Goal: Complete application form

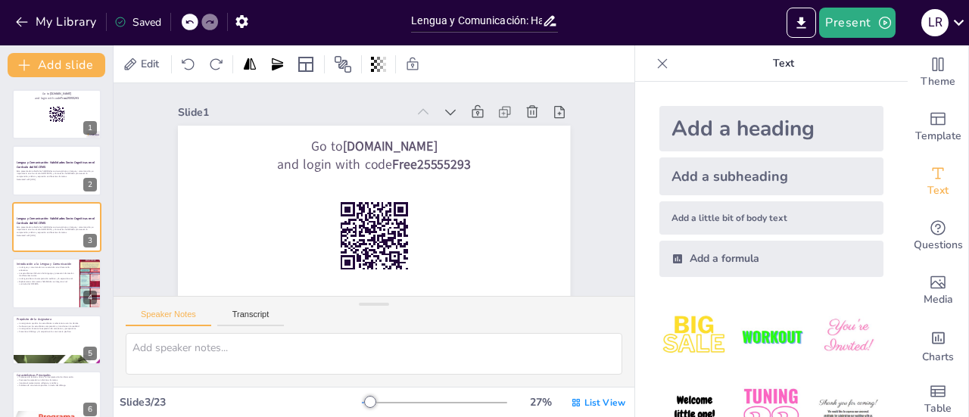
scroll to position [572, 0]
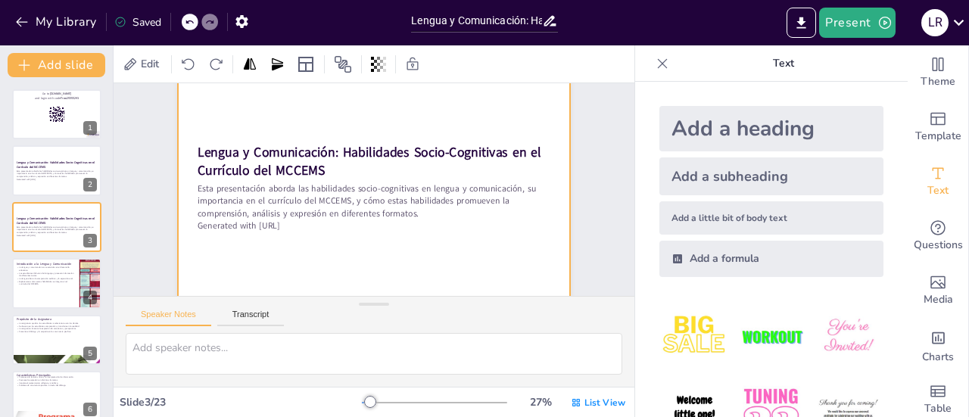
checkbox input "true"
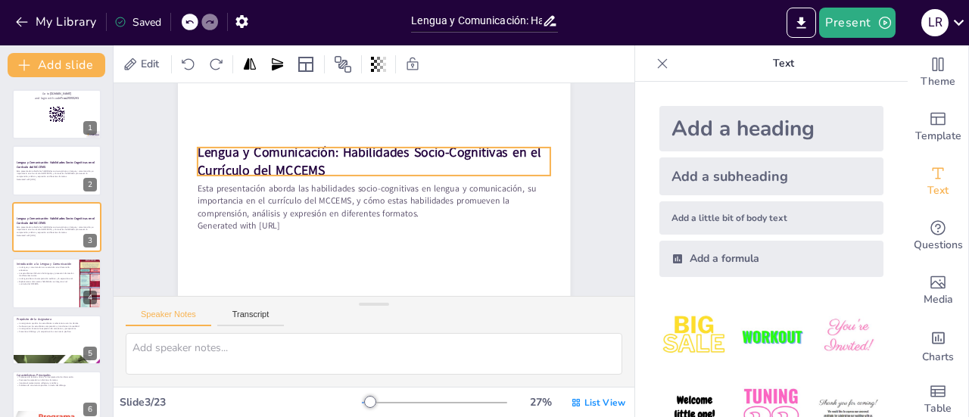
checkbox input "true"
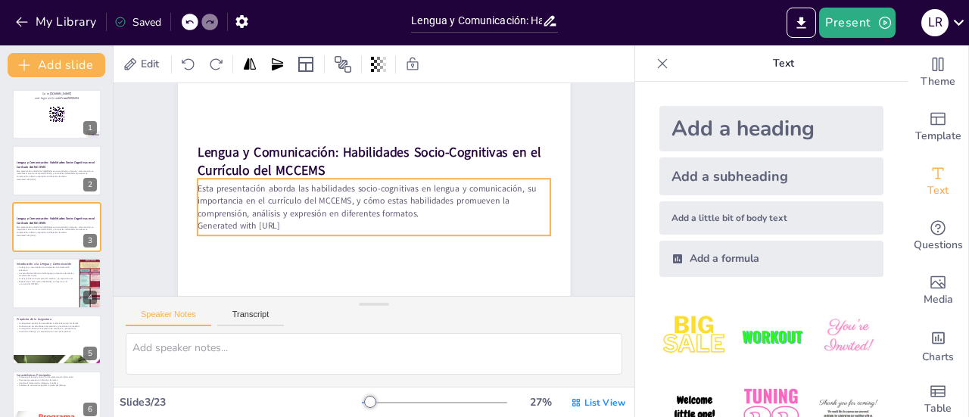
checkbox input "true"
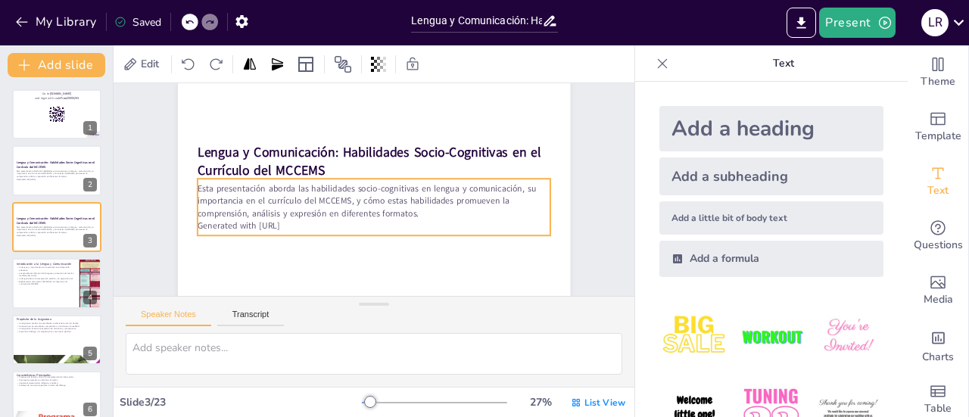
checkbox input "true"
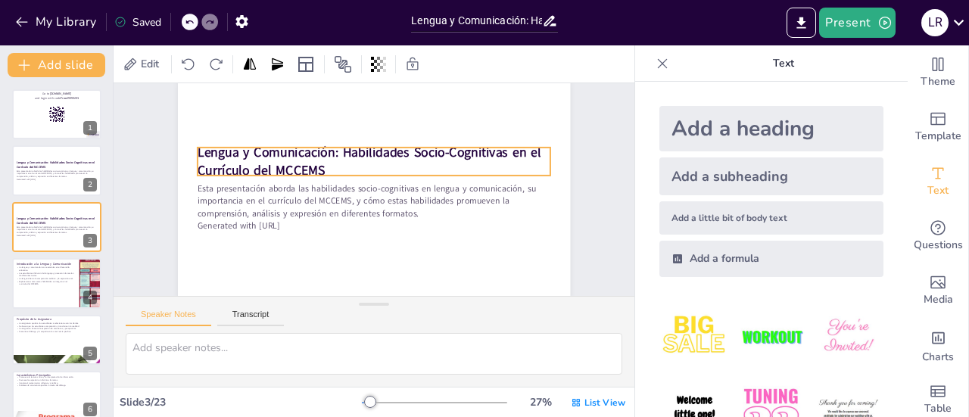
checkbox input "true"
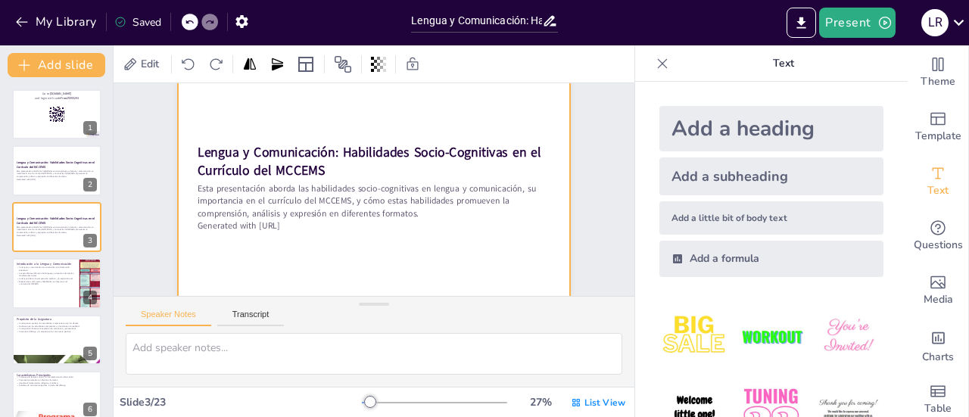
checkbox input "true"
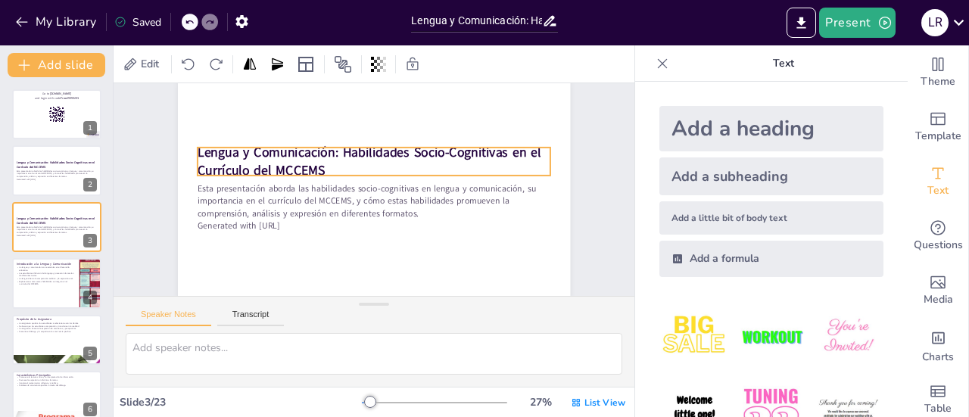
click at [335, 150] on strong "Lengua y Comunicación: Habilidades Socio-Cognitivas en el Currículo del MCCEMS" at bounding box center [370, 162] width 344 height 36
checkbox input "true"
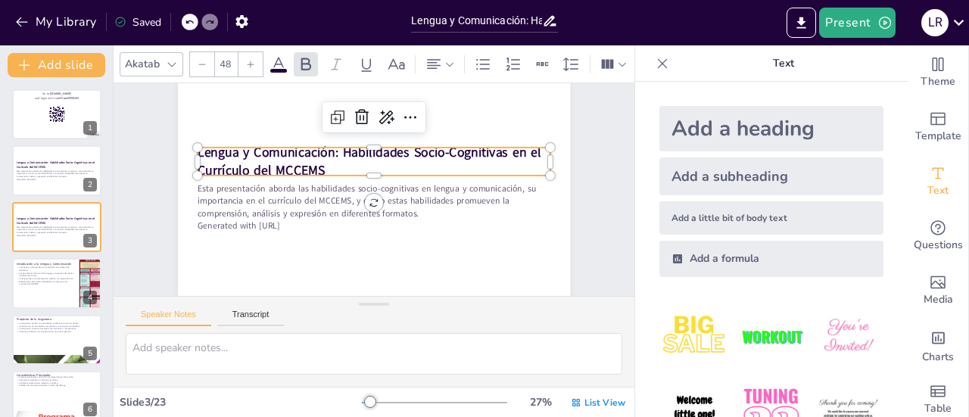
checkbox input "true"
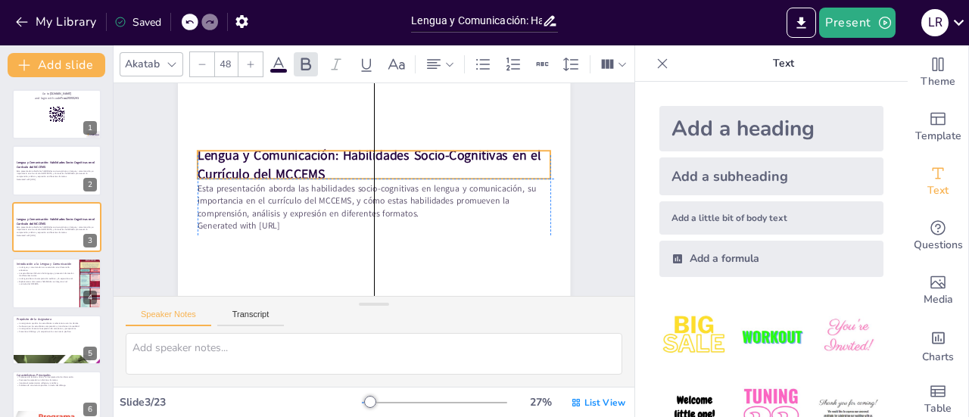
checkbox input "true"
drag, startPoint x: 333, startPoint y: 151, endPoint x: 338, endPoint y: 158, distance: 8.8
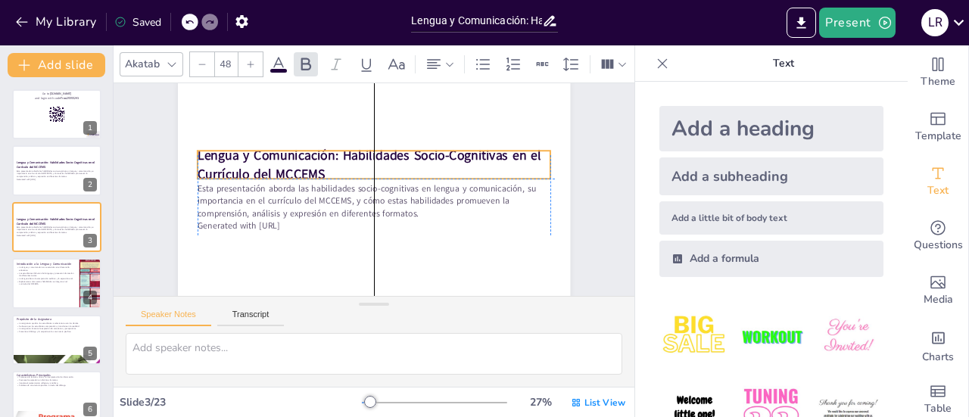
click at [338, 158] on strong "Lengua y Comunicación: Habilidades Socio-Cognitivas en el Currículo del MCCEMS" at bounding box center [370, 165] width 344 height 36
checkbox input "true"
click at [332, 155] on strong "Lengua y Comunicación: Habilidades Socio-Cognitivas en el Currículo del MCCEMS" at bounding box center [370, 165] width 344 height 36
checkbox input "true"
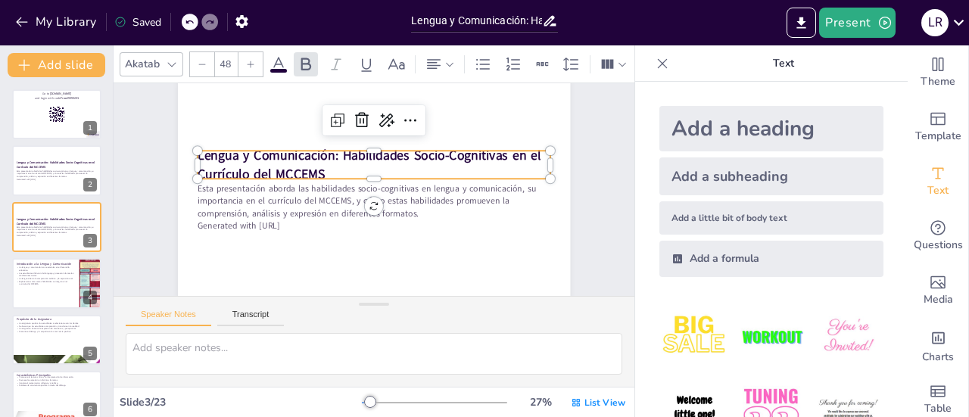
checkbox input "true"
click at [332, 155] on strong "Lengua y Comunicación: Habilidades Socio-Cognitivas en el Currículo del MCCEMS" at bounding box center [370, 165] width 344 height 36
checkbox input "true"
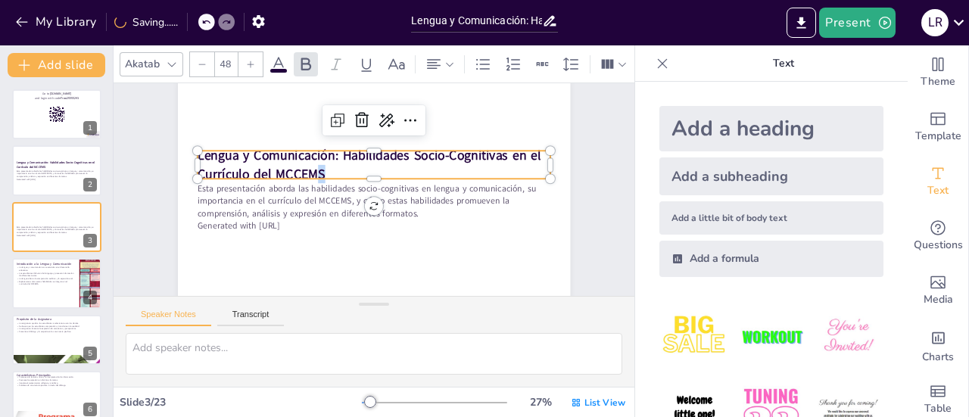
checkbox input "true"
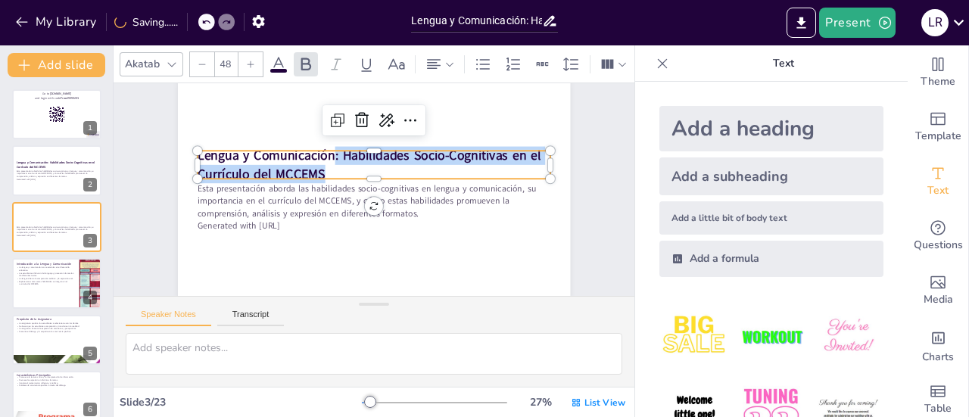
checkbox input "true"
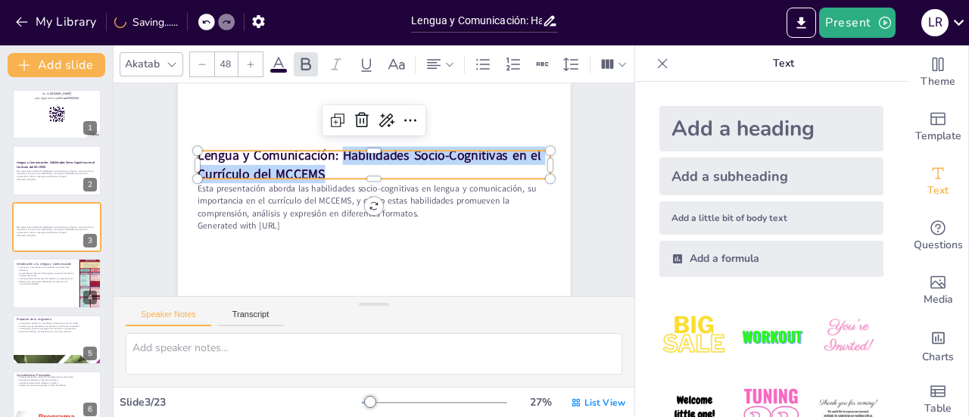
checkbox input "true"
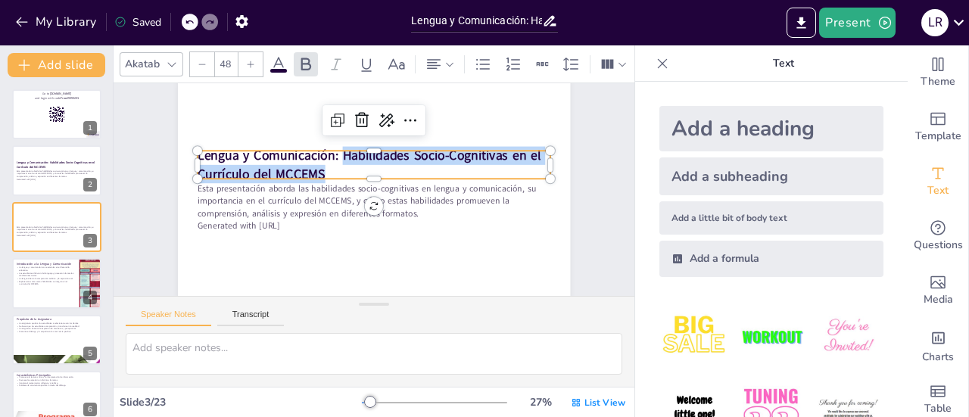
checkbox input "true"
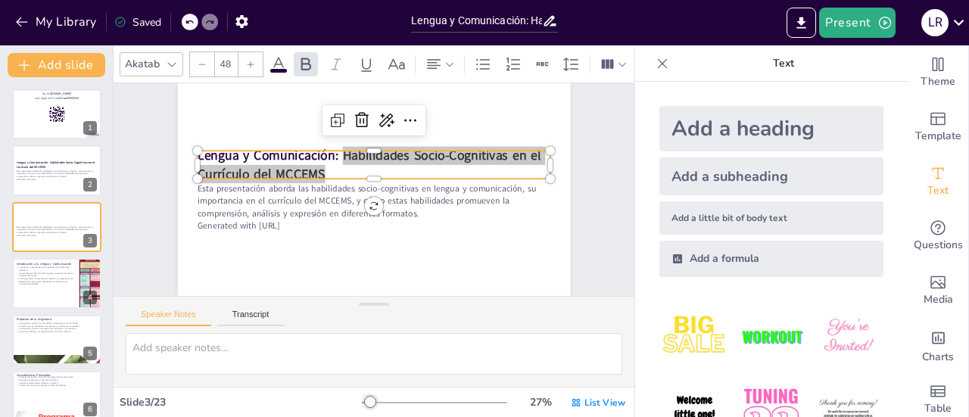
checkbox input "true"
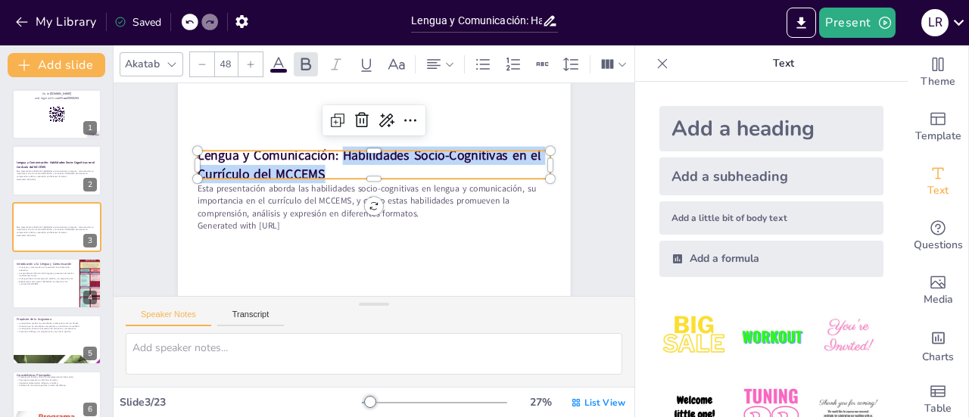
checkbox input "true"
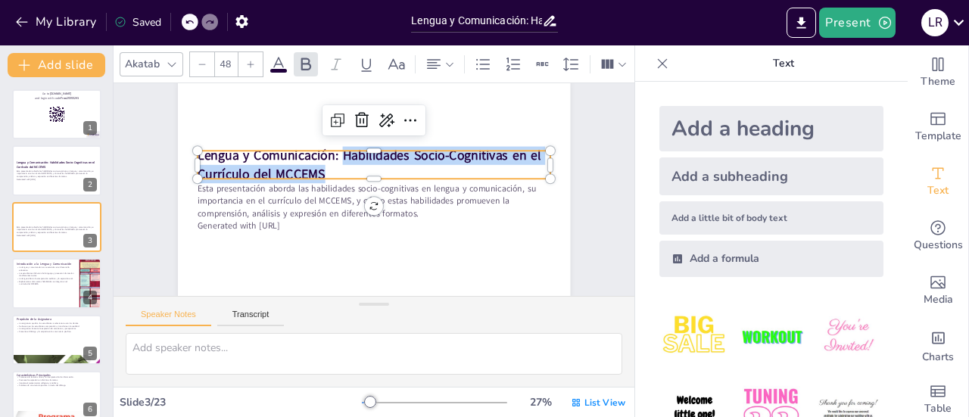
checkbox input "true"
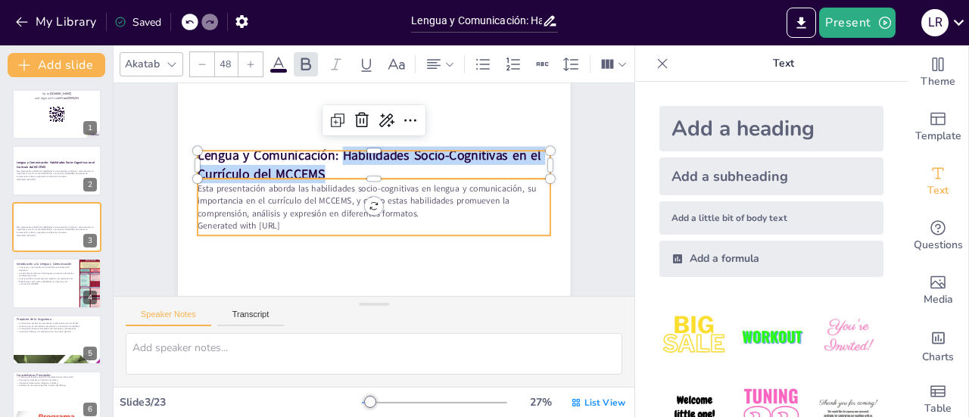
click at [330, 213] on p "Esta presentación aborda las habilidades socio-cognitivas en lengua y comunicac…" at bounding box center [375, 201] width 354 height 36
checkbox input "true"
type input "32"
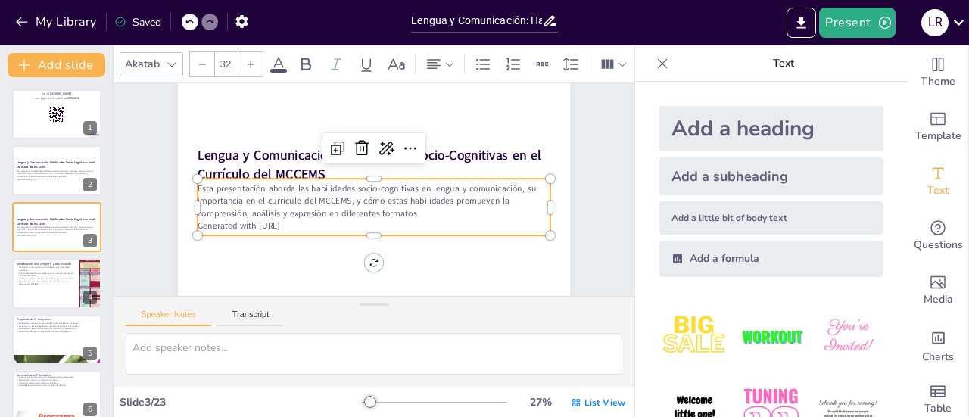
checkbox input "true"
click at [391, 214] on p "Esta presentación aborda las habilidades socio-cognitivas en lengua y comunicac…" at bounding box center [375, 201] width 354 height 36
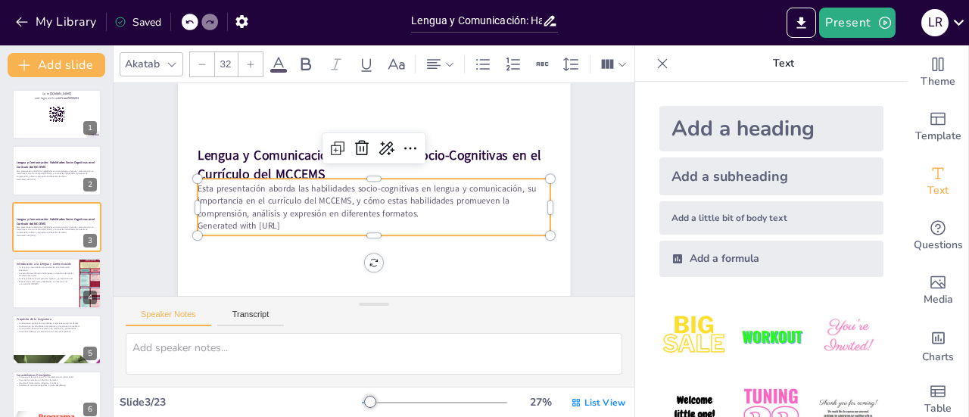
checkbox input "true"
click at [339, 198] on p "Esta presentación aborda las habilidades socio-cognitivas en lengua y comunicac…" at bounding box center [375, 201] width 354 height 36
checkbox input "true"
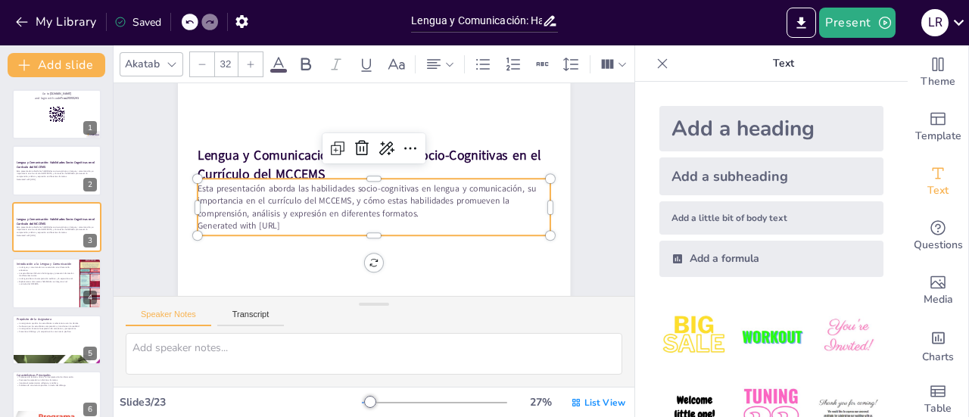
click at [339, 198] on p "Esta presentación aborda las habilidades socio-cognitivas en lengua y comunicac…" at bounding box center [375, 201] width 354 height 36
checkbox input "true"
click at [338, 201] on p "Esta presentación aborda las habilidades socio-cognitivas en lengua y comunicac…" at bounding box center [375, 201] width 354 height 36
checkbox input "true"
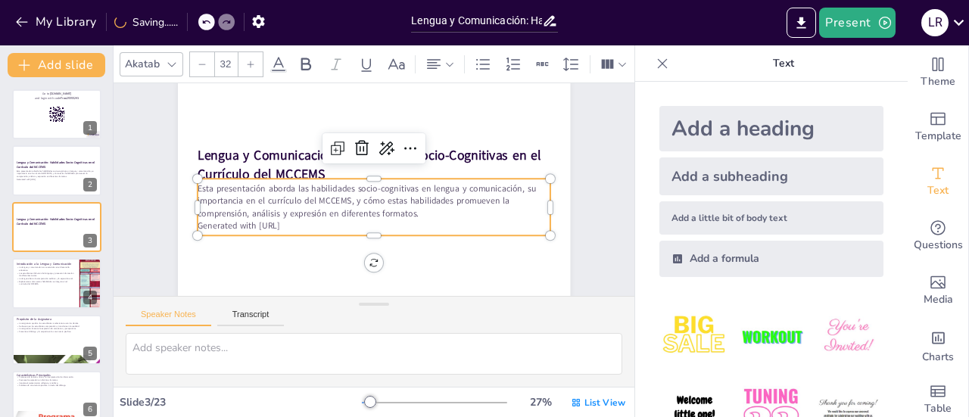
checkbox input "true"
click at [407, 210] on p "Esta presentación aborda las habilidades socio-cognitivas en lengua y comunicac…" at bounding box center [375, 201] width 354 height 36
checkbox input "true"
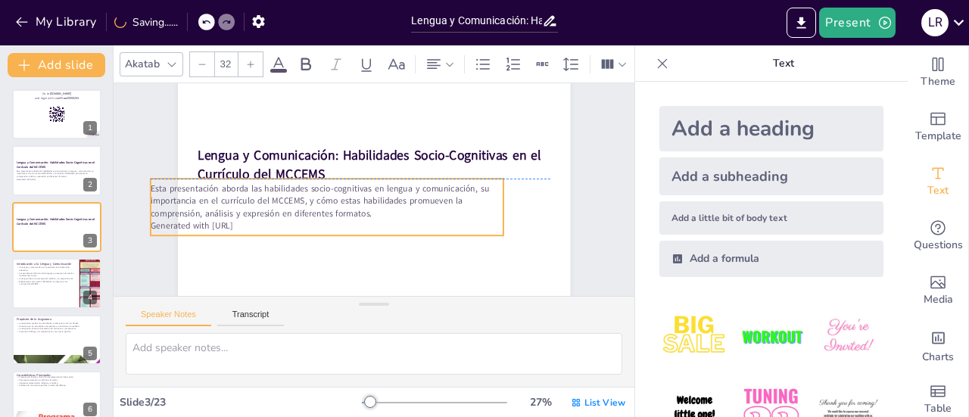
checkbox input "true"
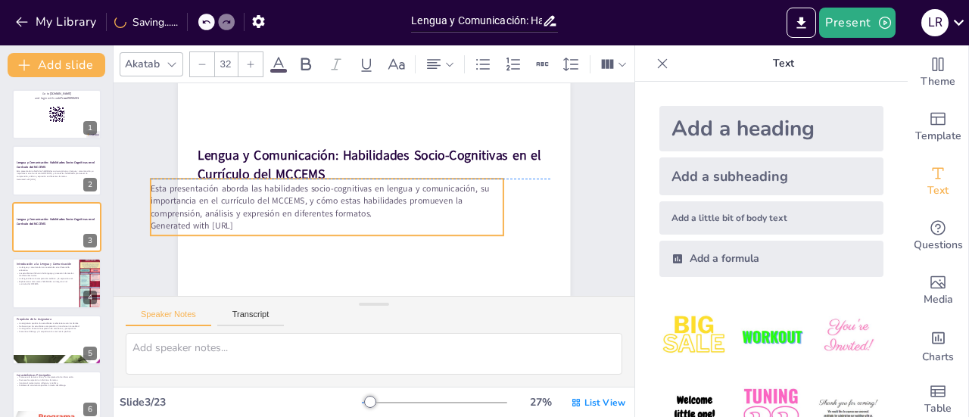
checkbox input "true"
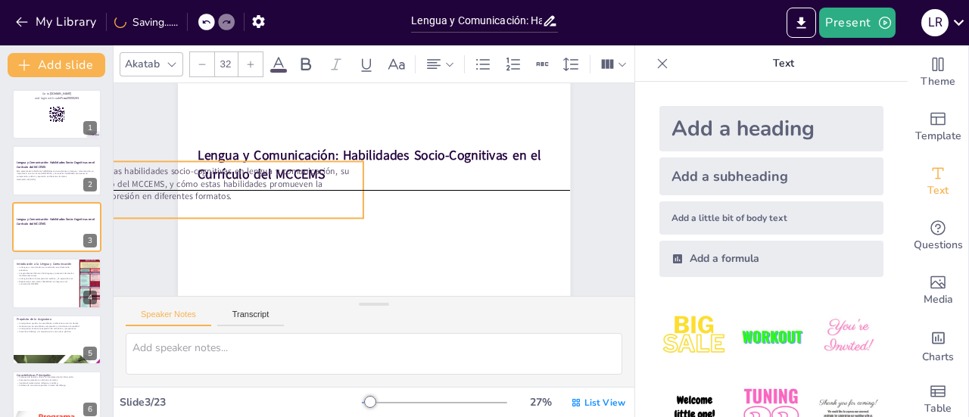
checkbox input "true"
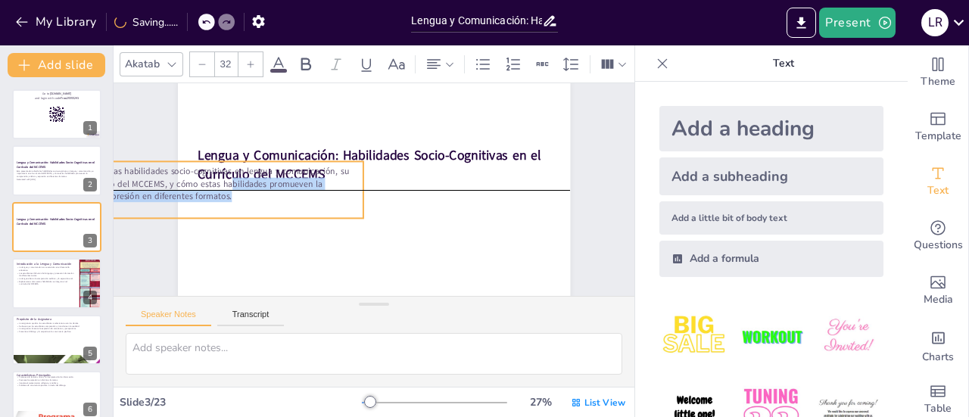
checkbox input "true"
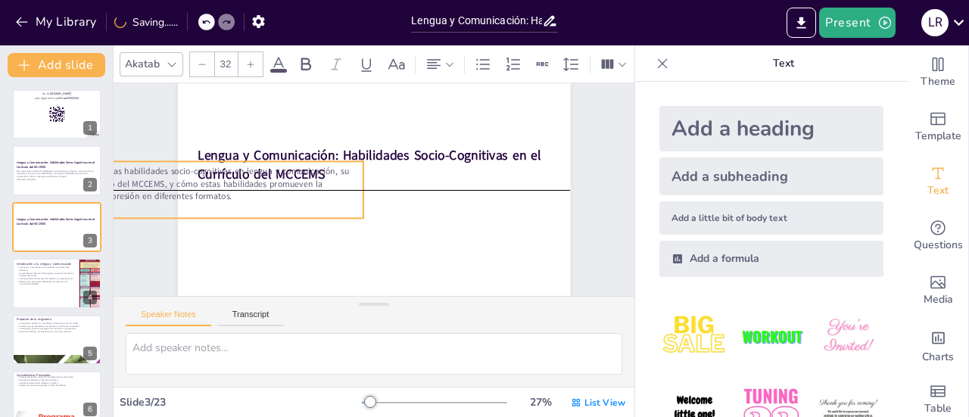
checkbox input "true"
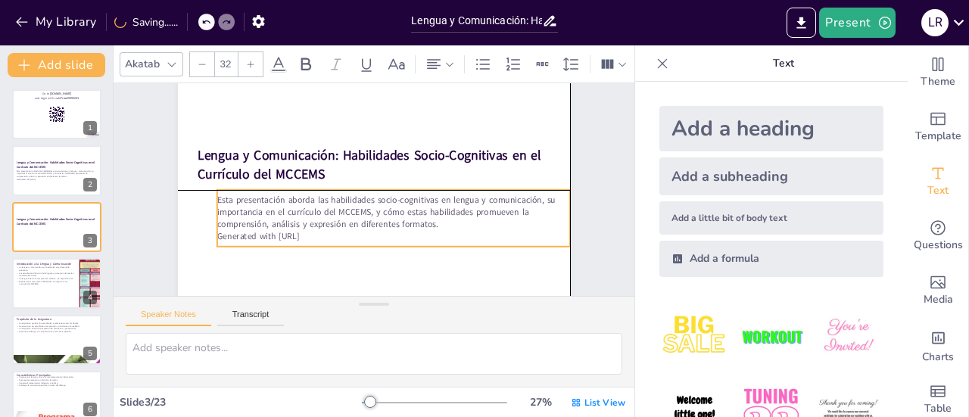
checkbox input "true"
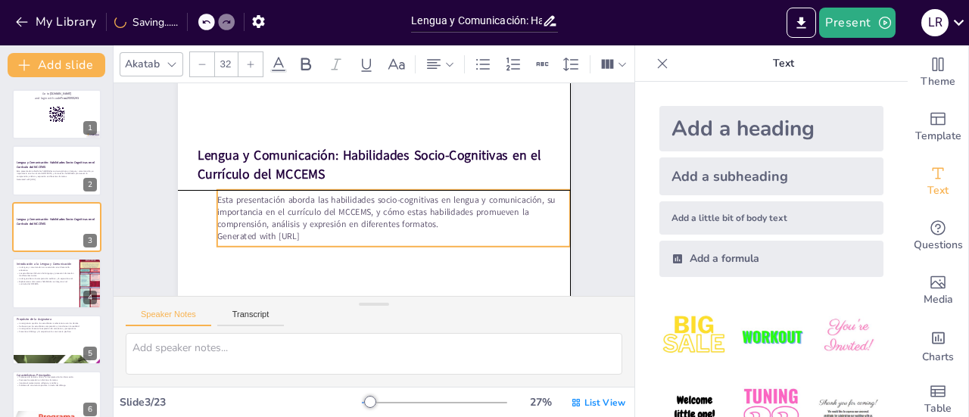
checkbox input "true"
drag, startPoint x: 407, startPoint y: 210, endPoint x: 432, endPoint y: 220, distance: 26.9
click at [432, 220] on p "Esta presentación aborda las habilidades socio-cognitivas en lengua y comunicac…" at bounding box center [400, 212] width 354 height 36
checkbox input "true"
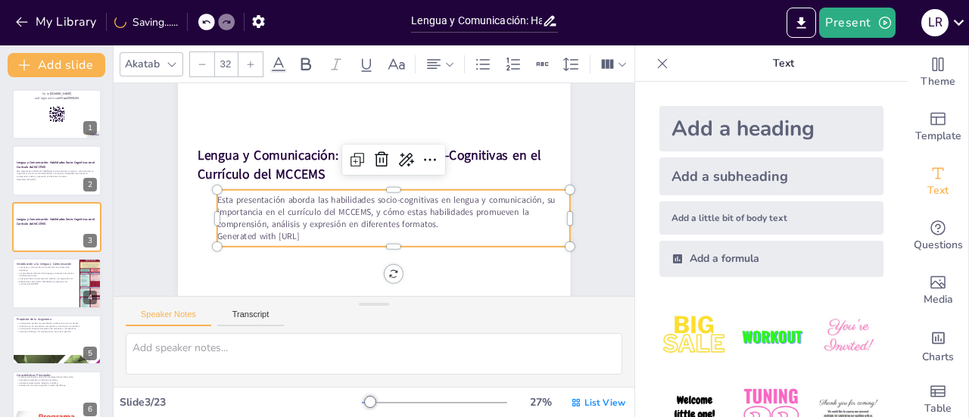
click at [221, 201] on p "Esta presentación aborda las habilidades socio-cognitivas en lengua y comunicac…" at bounding box center [394, 212] width 354 height 36
checkbox input "true"
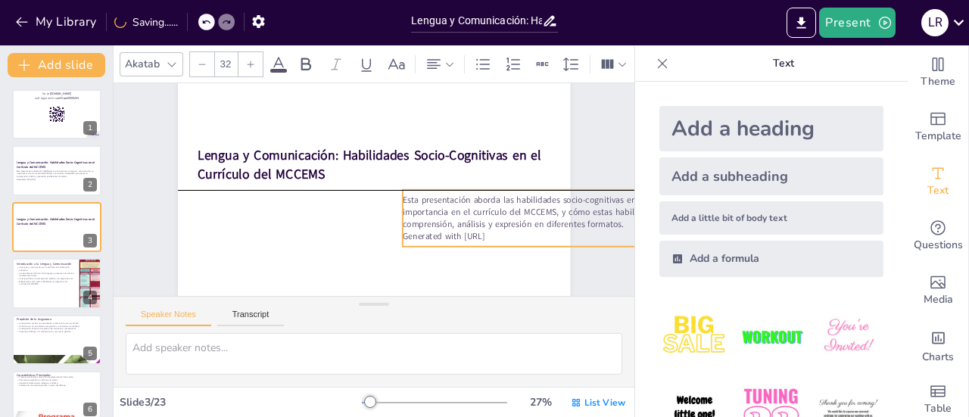
checkbox input "true"
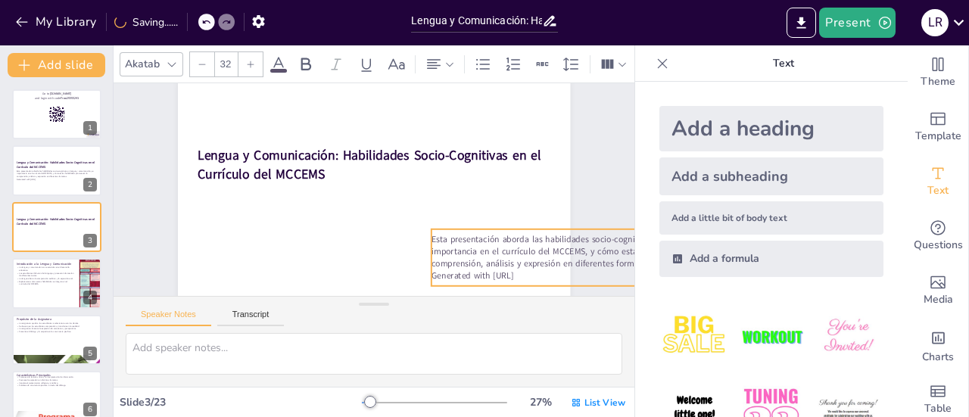
checkbox input "true"
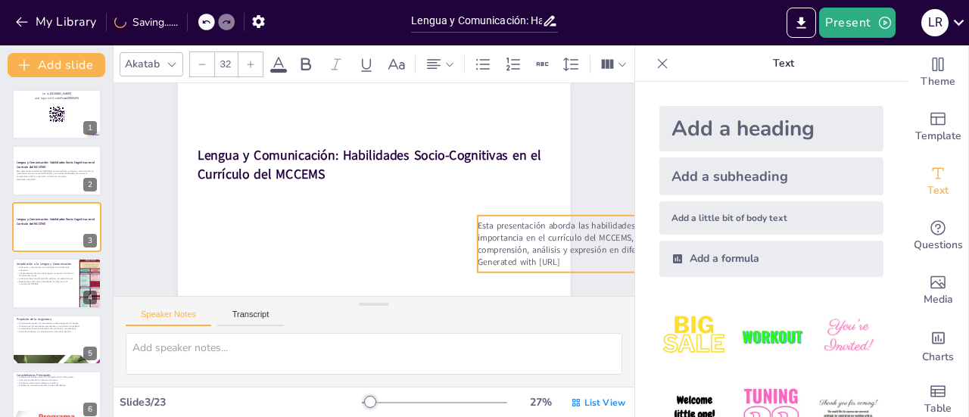
checkbox input "true"
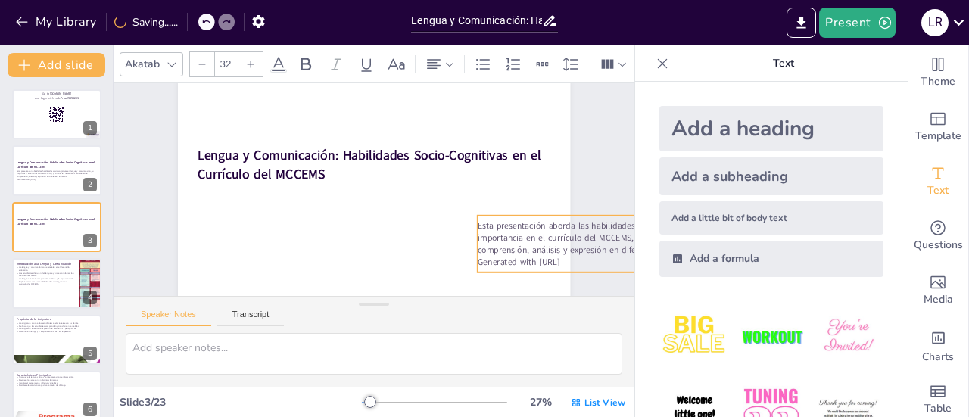
checkbox input "true"
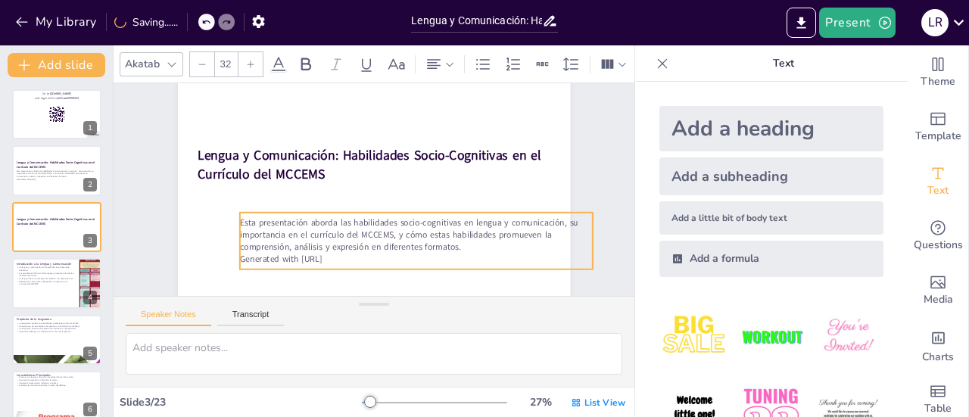
checkbox input "true"
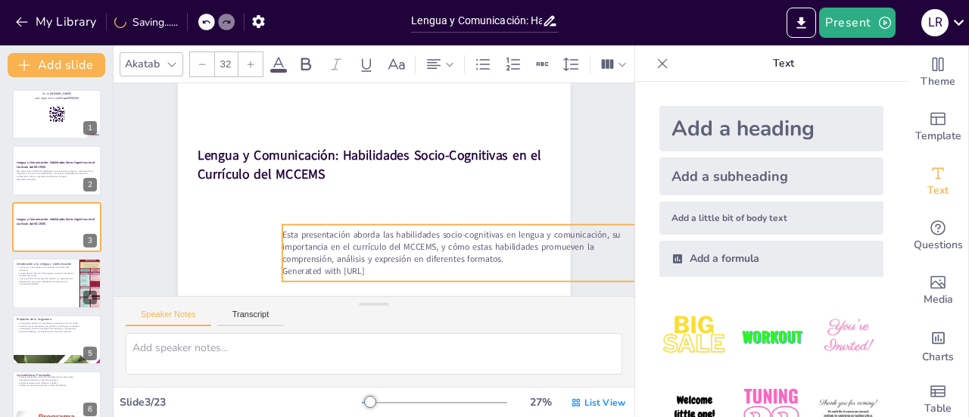
checkbox input "true"
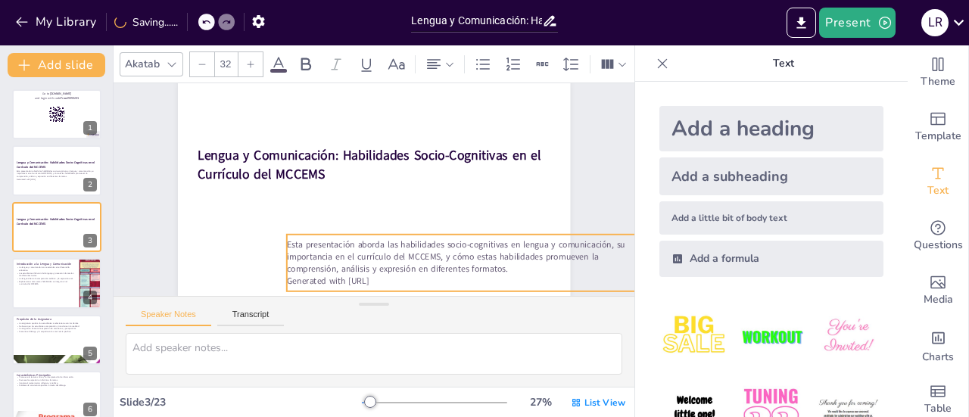
checkbox input "true"
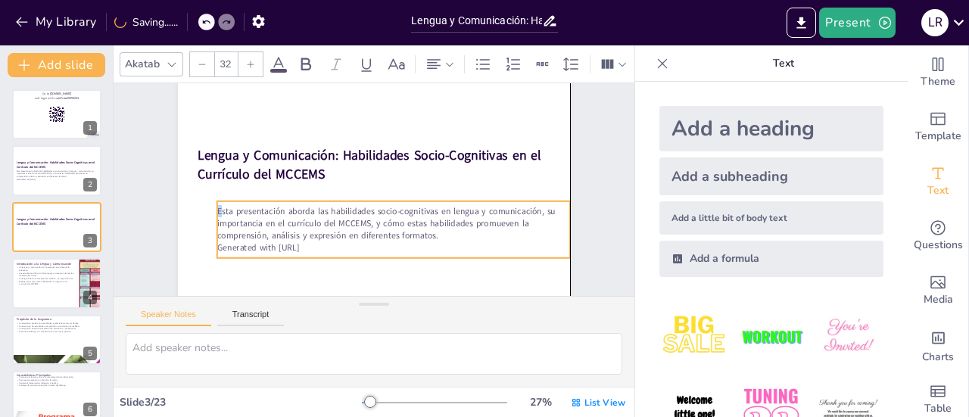
checkbox input "true"
drag, startPoint x: 207, startPoint y: 202, endPoint x: 210, endPoint y: 214, distance: 11.8
click at [217, 214] on p "Esta presentación aborda las habilidades socio-cognitivas en lengua y comunicac…" at bounding box center [394, 223] width 354 height 36
checkbox input "true"
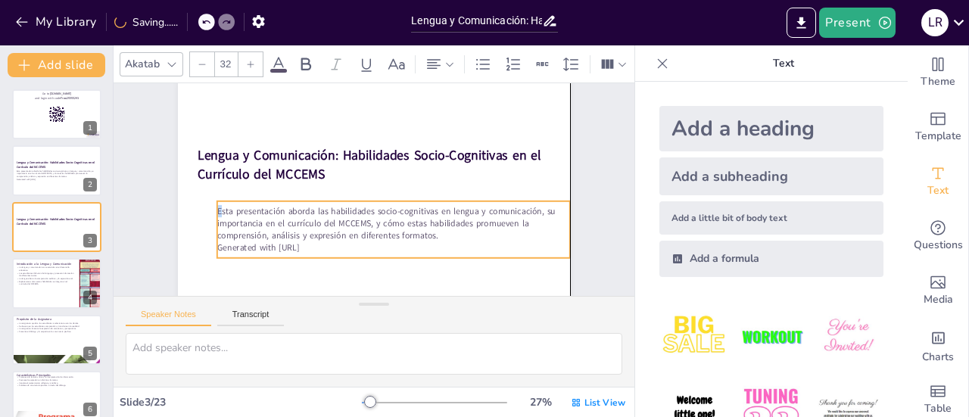
checkbox input "true"
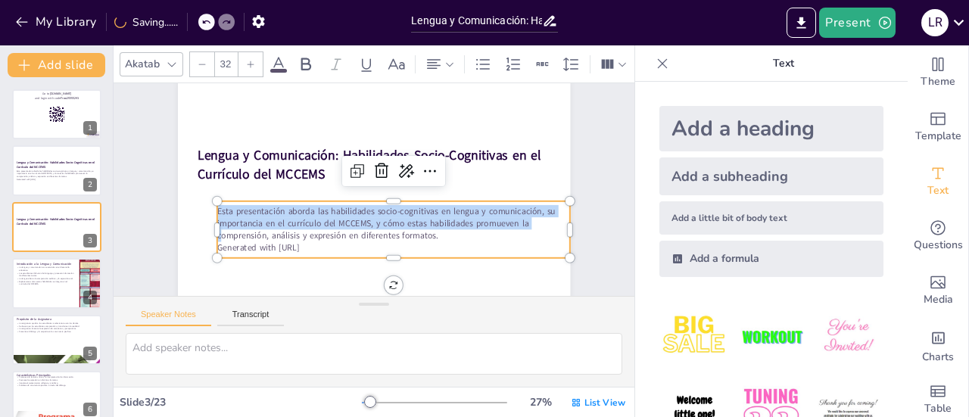
checkbox input "true"
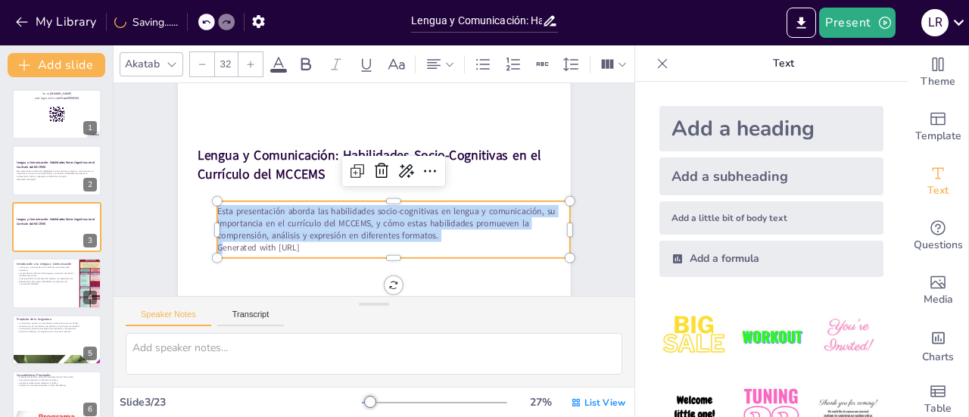
checkbox input "true"
copy div "Esta presentación aborda las habilidades socio-cognitivas en lengua y comunicac…"
checkbox input "true"
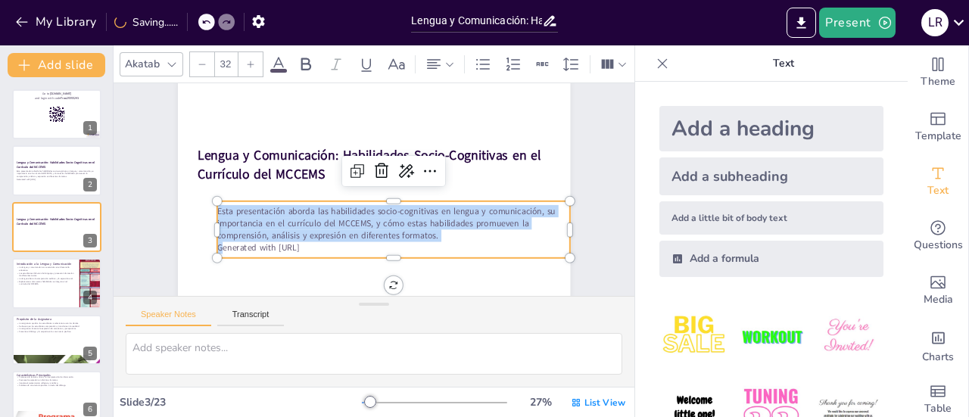
checkbox input "true"
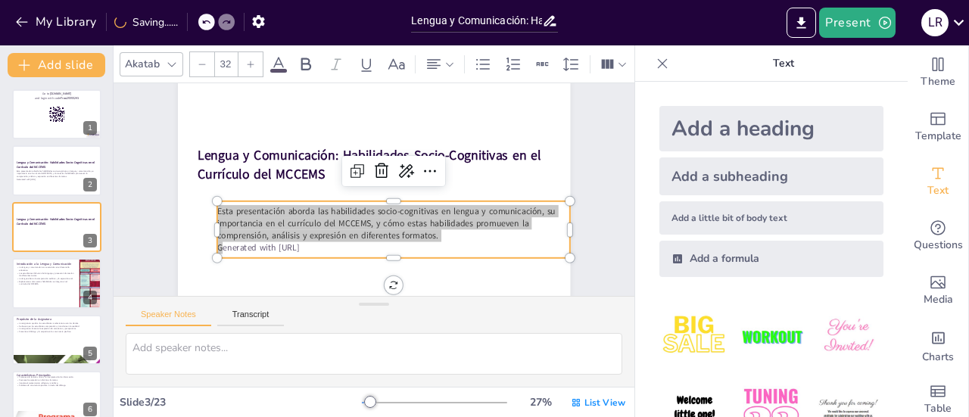
checkbox input "true"
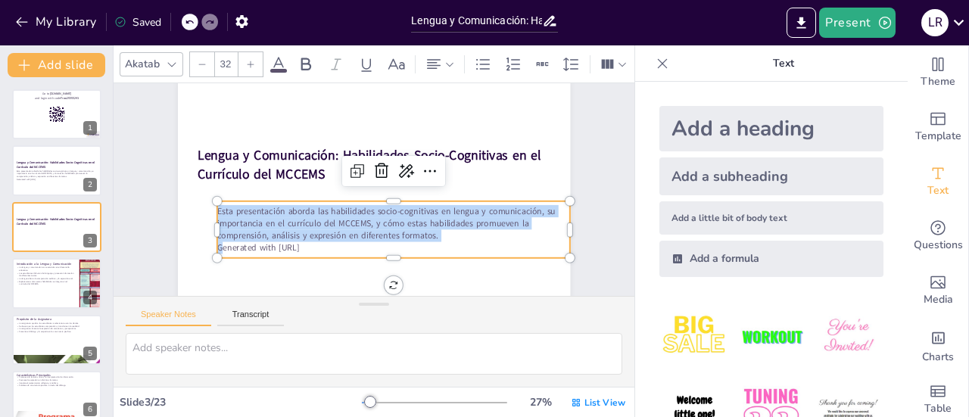
checkbox input "true"
click at [518, 111] on div at bounding box center [374, 190] width 392 height 221
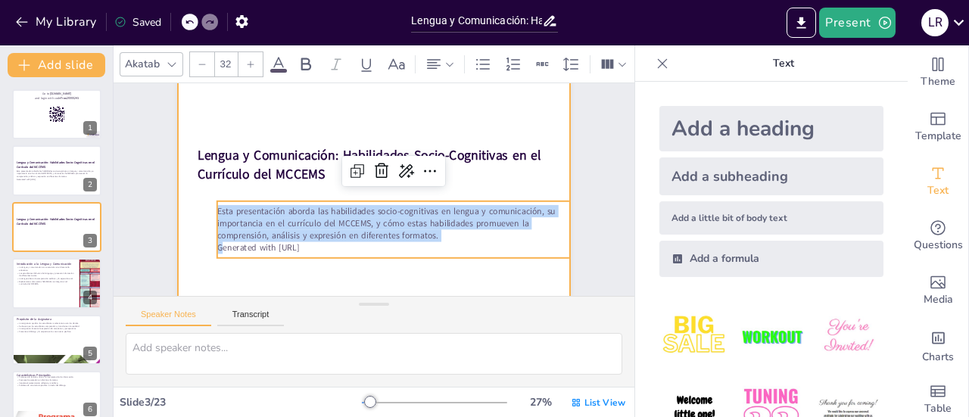
checkbox input "true"
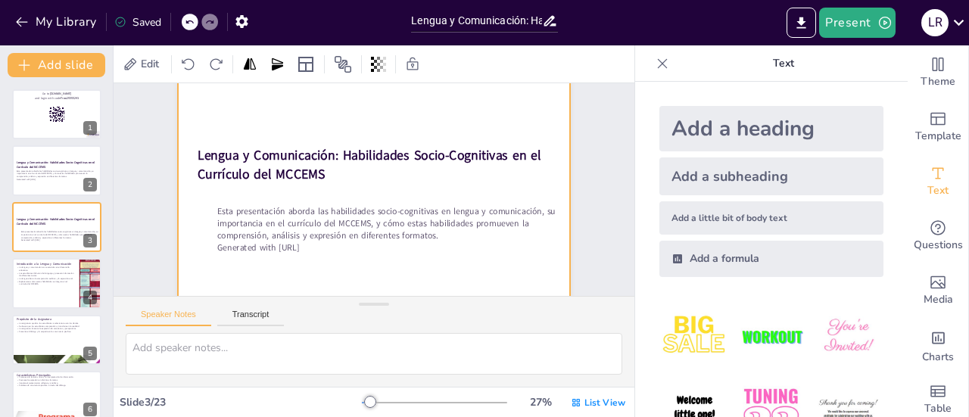
checkbox input "true"
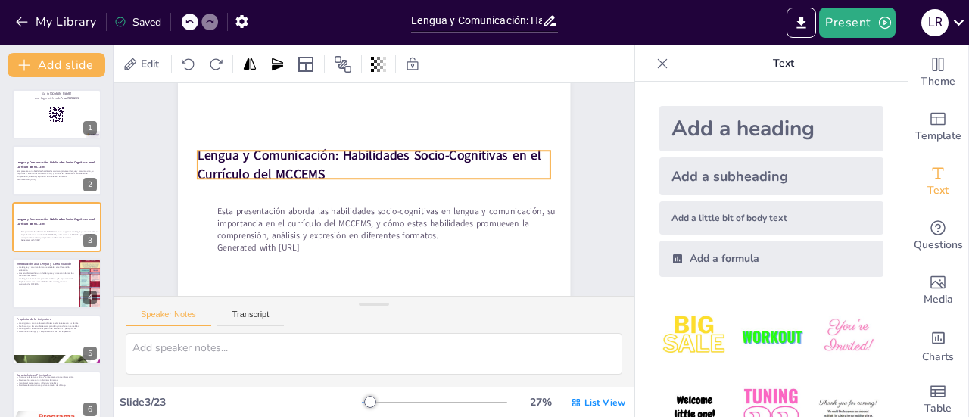
checkbox input "true"
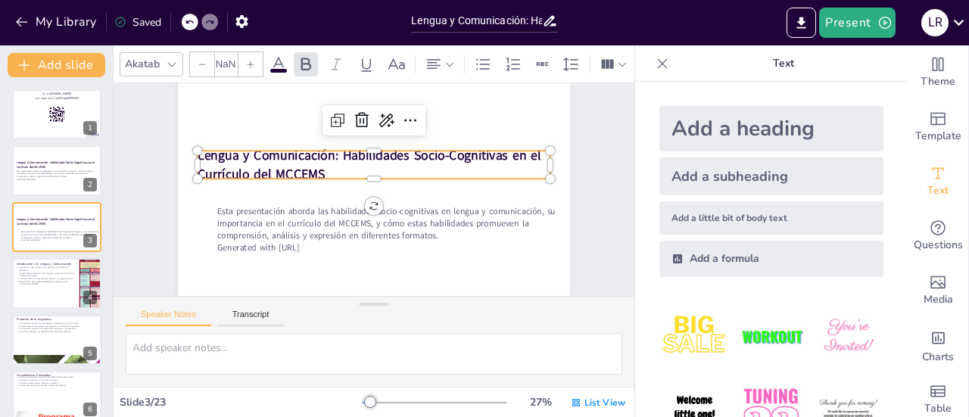
type input "48"
click at [336, 155] on strong "Lengua y Comunicación: Habilidades Socio-Cognitivas en el Currículo del MCCEMS" at bounding box center [370, 165] width 344 height 36
checkbox input "true"
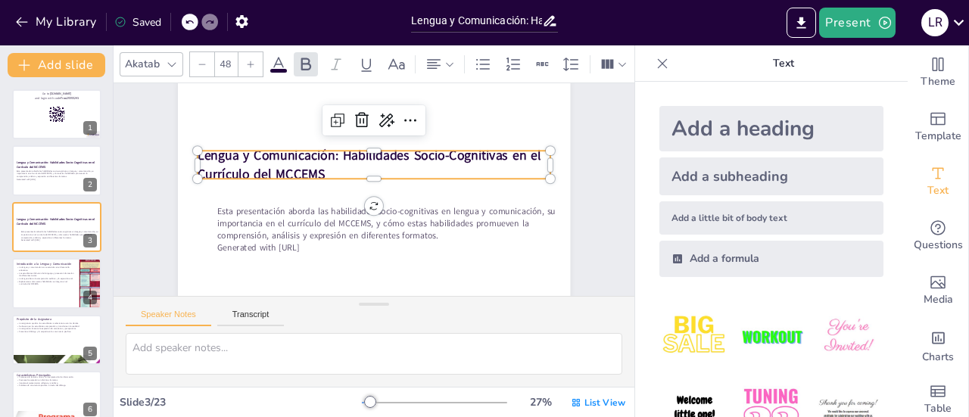
checkbox input "true"
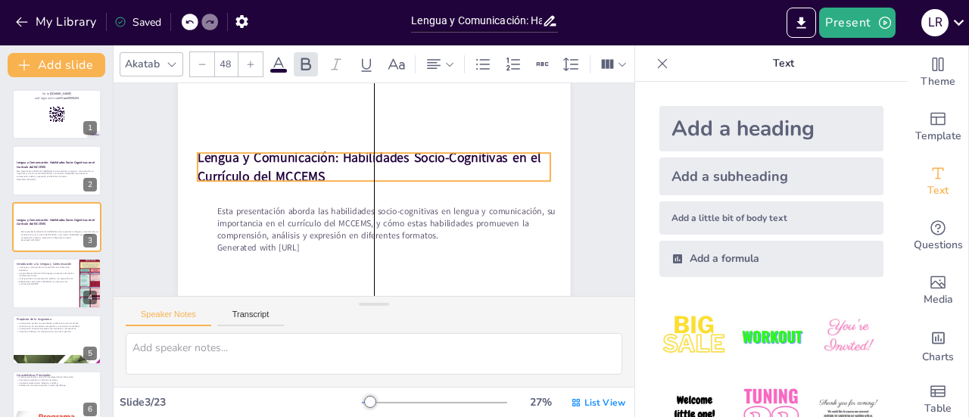
checkbox input "true"
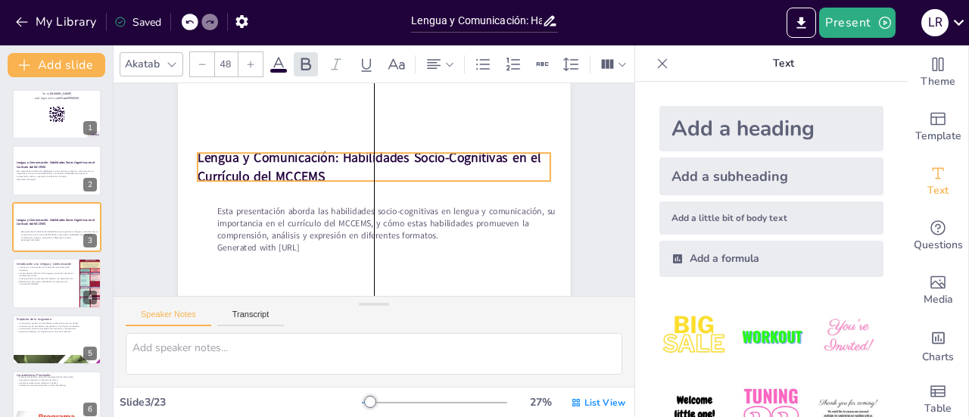
checkbox input "true"
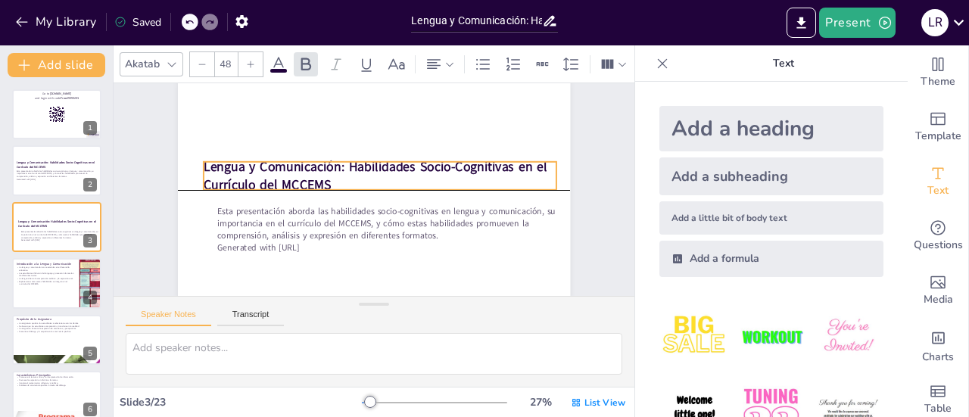
checkbox input "true"
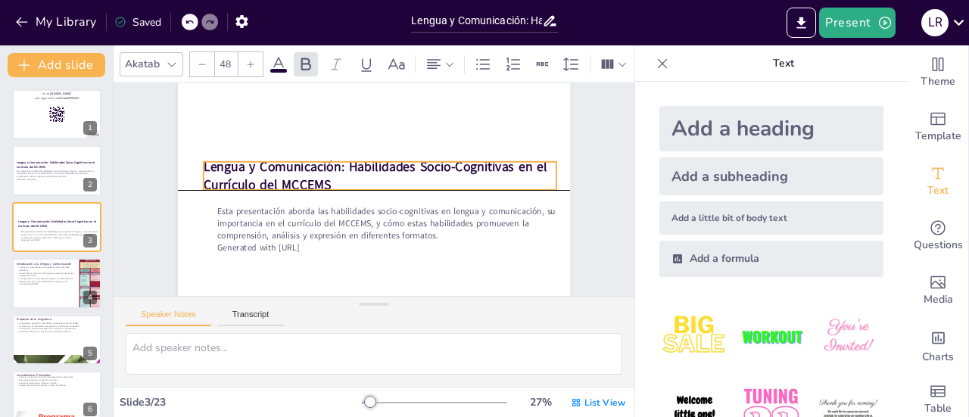
checkbox input "true"
drag, startPoint x: 332, startPoint y: 156, endPoint x: 338, endPoint y: 161, distance: 8.0
click at [338, 161] on strong "Lengua y Comunicación: Habilidades Socio-Cognitivas en el Currículo del MCCEMS" at bounding box center [376, 176] width 344 height 36
checkbox input "true"
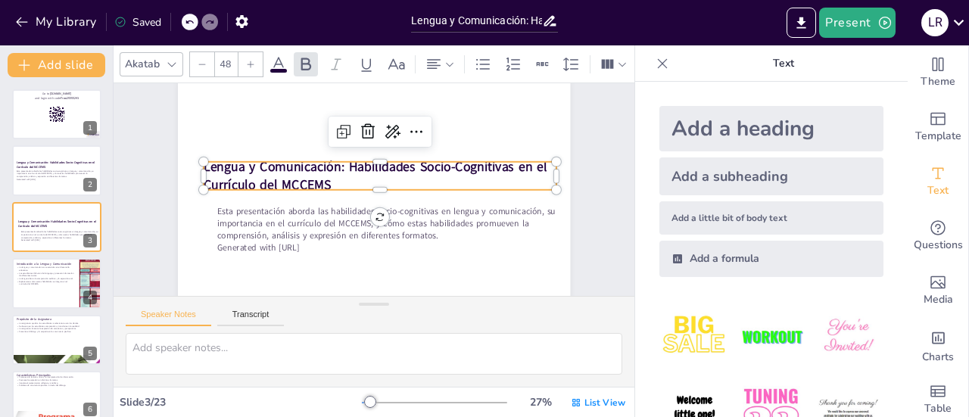
checkbox input "true"
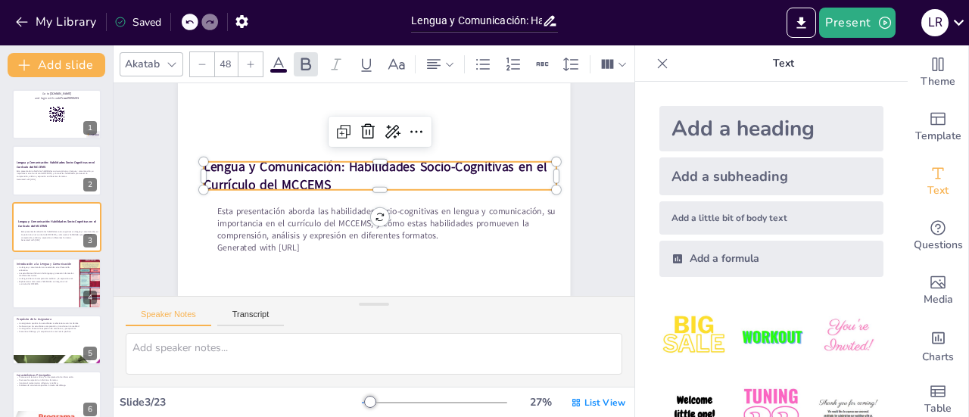
checkbox input "true"
